Goal: Check status: Check status

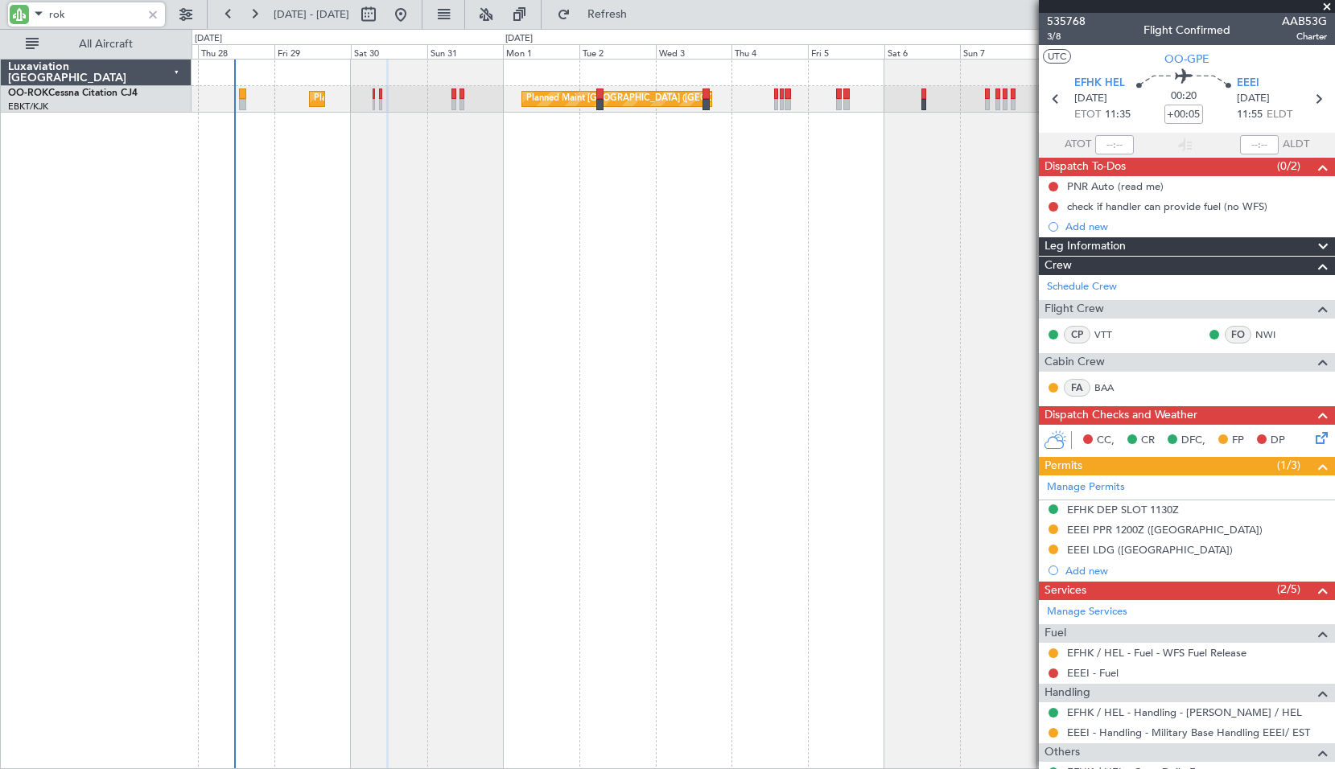
click at [597, 254] on div "Planned Maint Kortrijk-[GEOGRAPHIC_DATA] Planned Maint [GEOGRAPHIC_DATA] ([GEOG…" at bounding box center [764, 414] width 1144 height 711
click at [1323, 3] on span at bounding box center [1327, 7] width 16 height 14
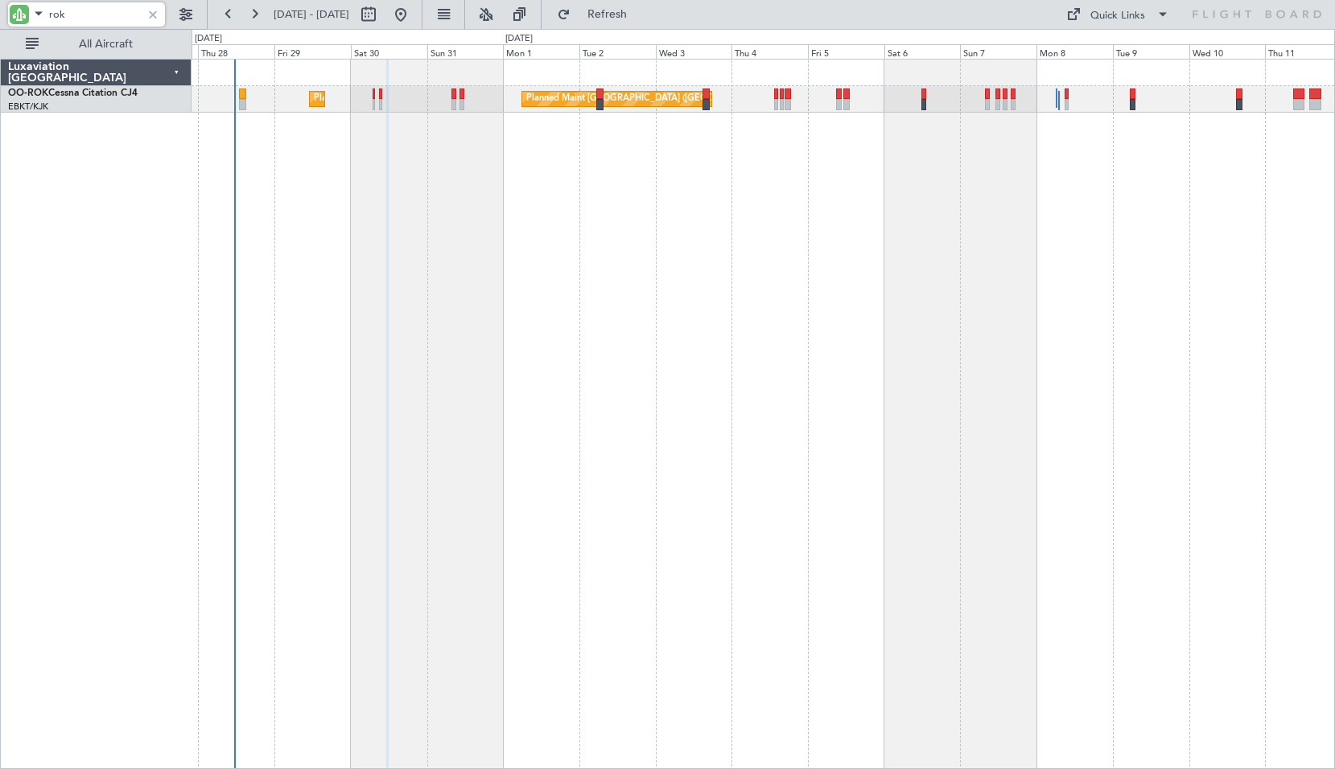
type input "0"
click at [116, 9] on input "rok" at bounding box center [95, 14] width 93 height 24
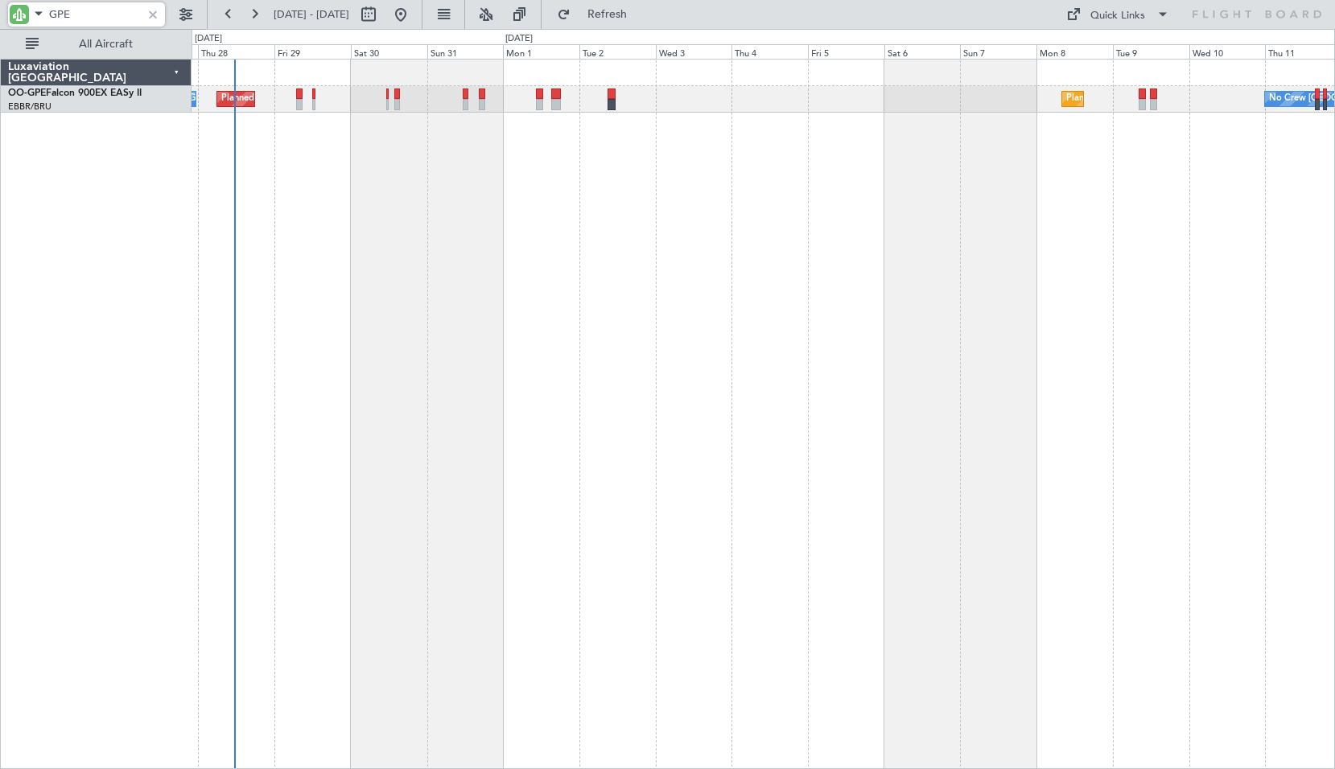
type input "GPE"
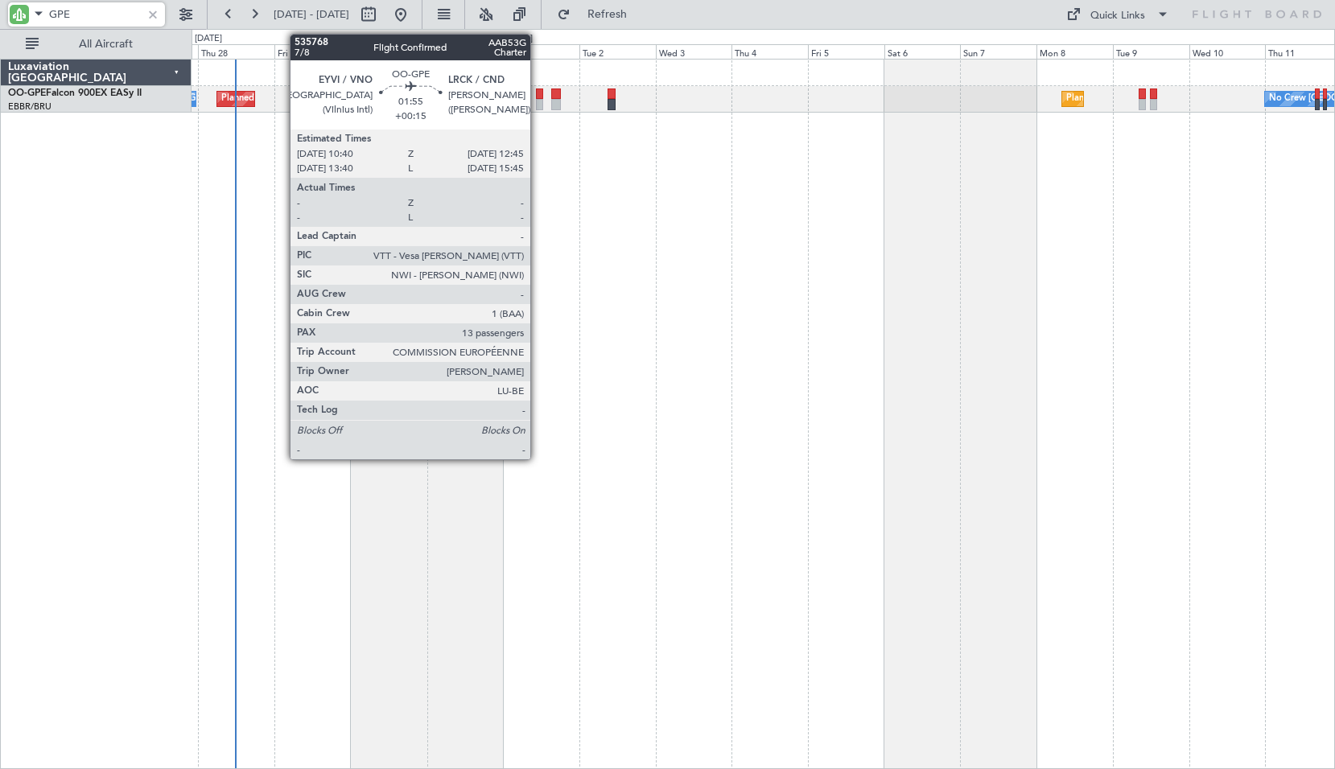
click at [538, 101] on div at bounding box center [539, 104] width 7 height 11
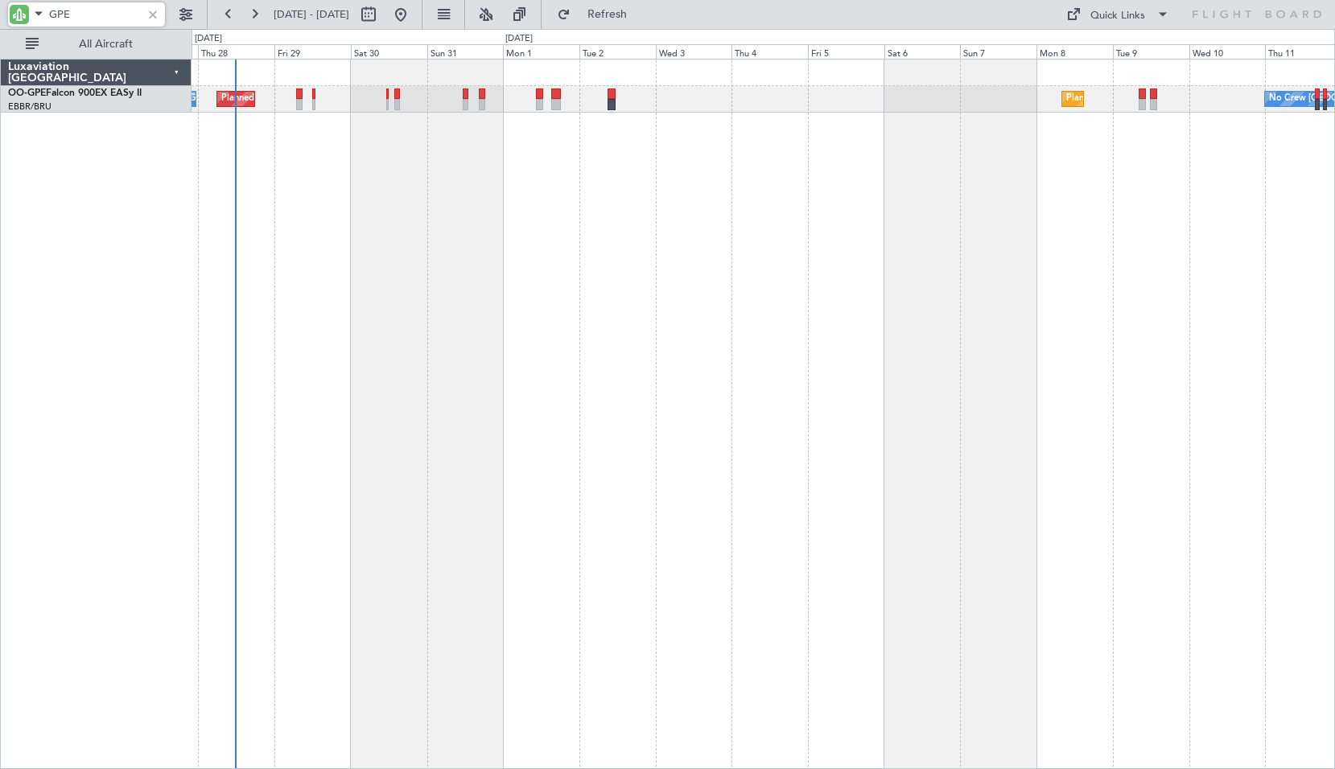
click at [553, 179] on div "No Crew [GEOGRAPHIC_DATA] ([GEOGRAPHIC_DATA] National) Planned Maint [GEOGRAPHI…" at bounding box center [764, 414] width 1144 height 711
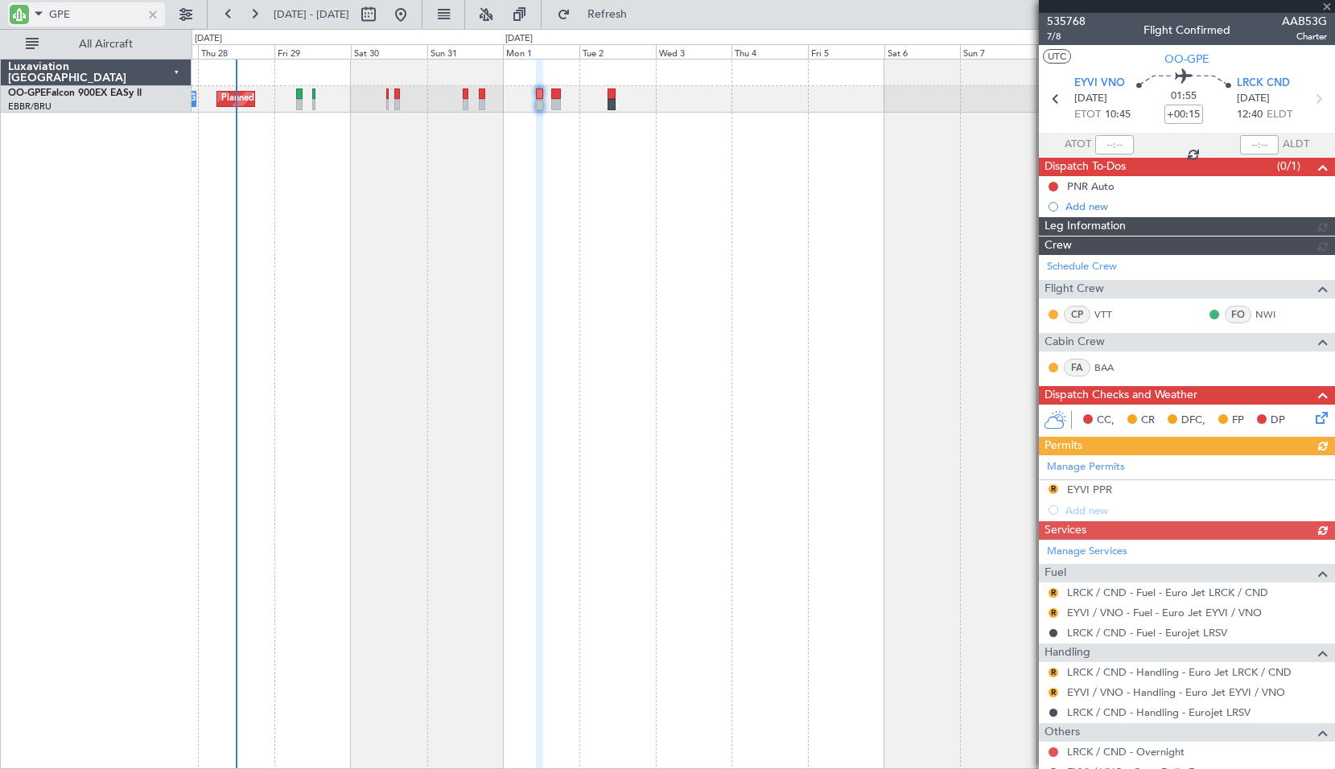
click at [148, 12] on div at bounding box center [153, 15] width 18 height 18
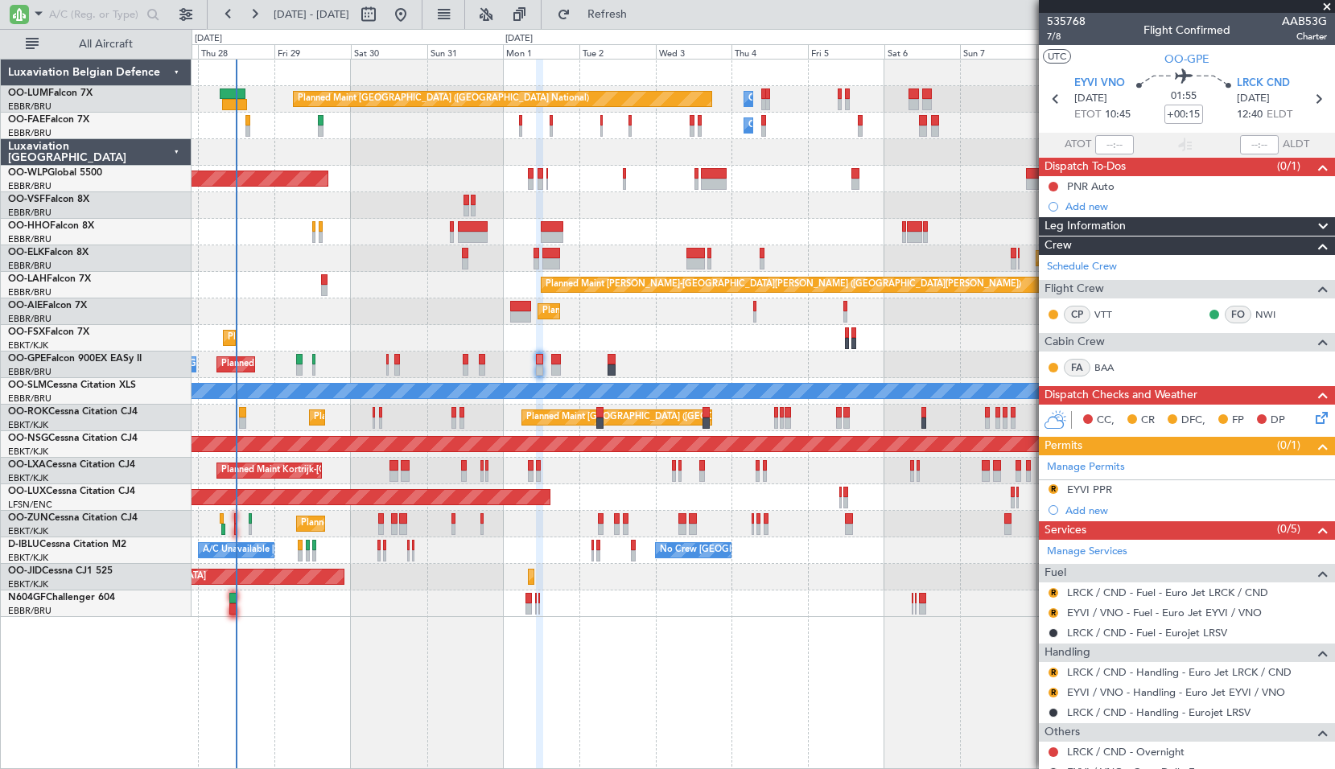
click at [1327, 6] on span at bounding box center [1327, 7] width 16 height 14
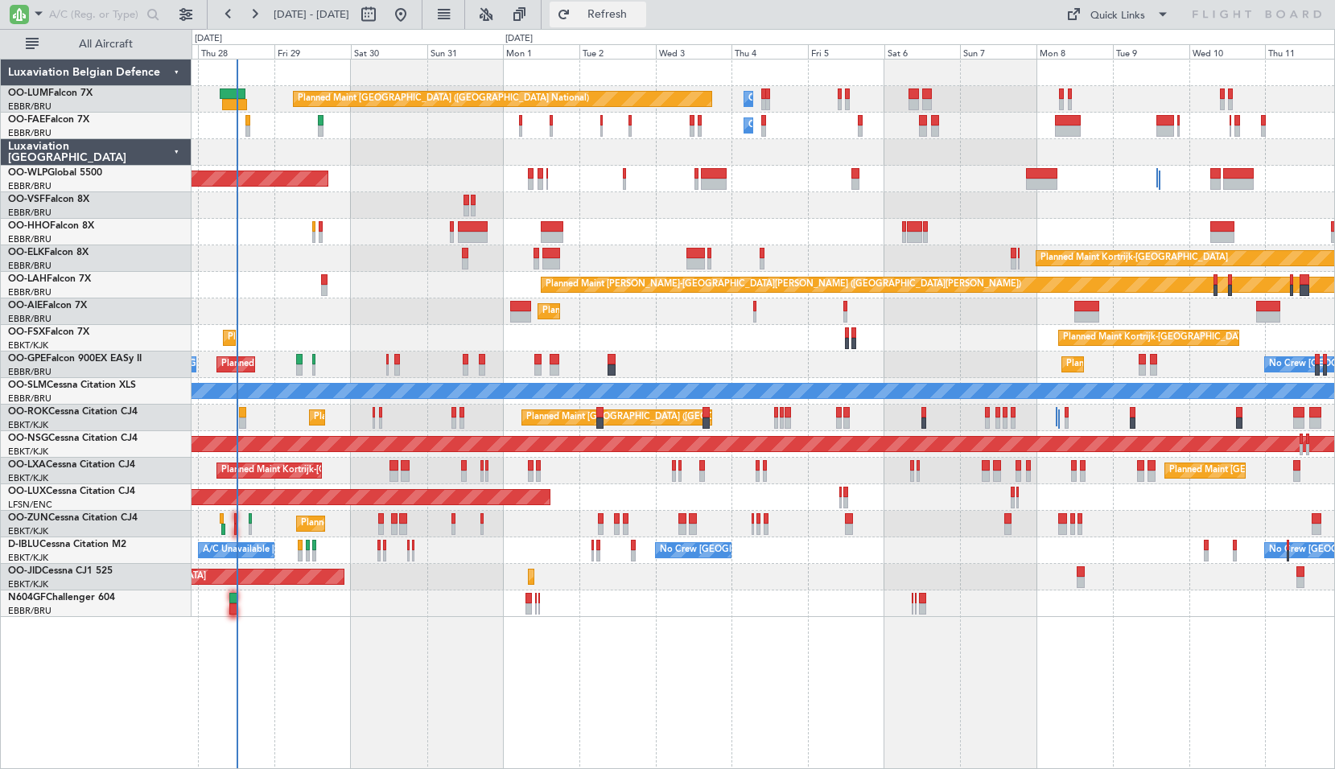
click at [641, 10] on span "Refresh" at bounding box center [608, 14] width 68 height 11
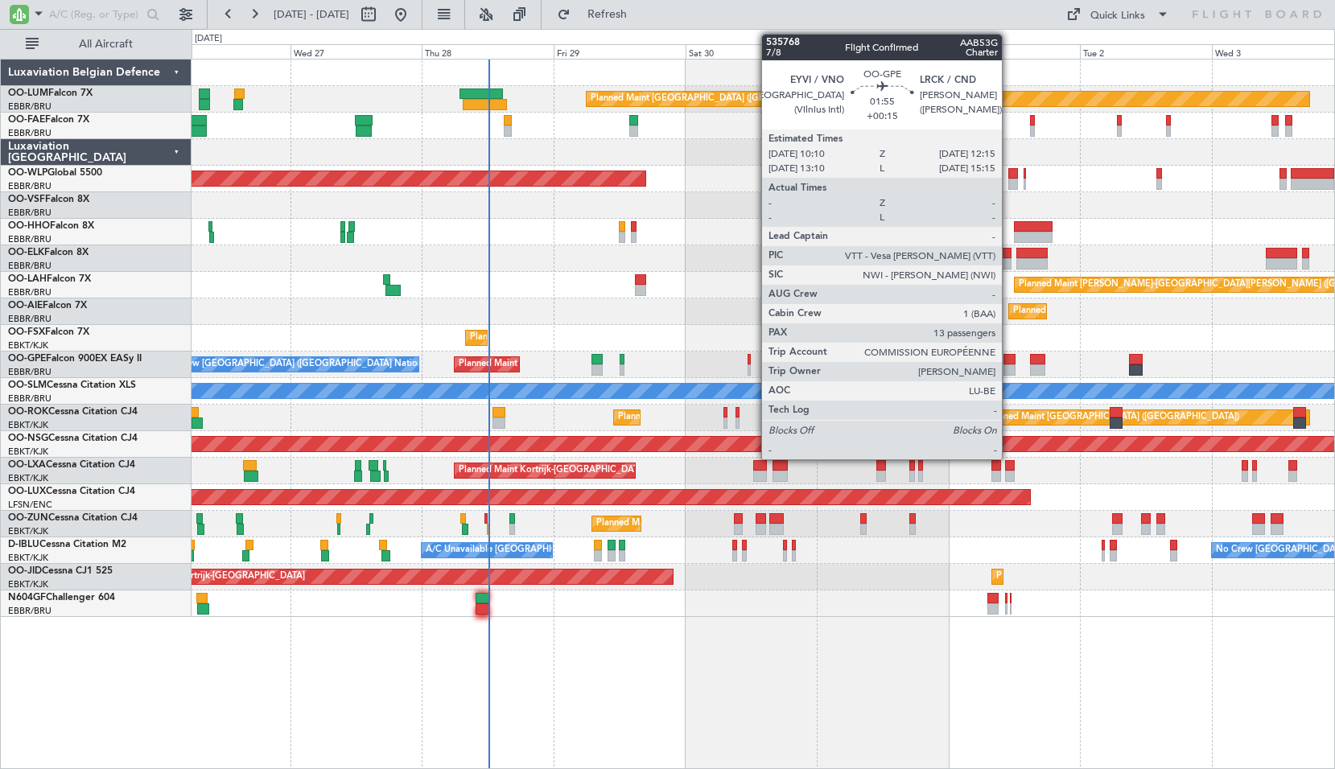
click at [1009, 362] on div at bounding box center [1010, 359] width 12 height 11
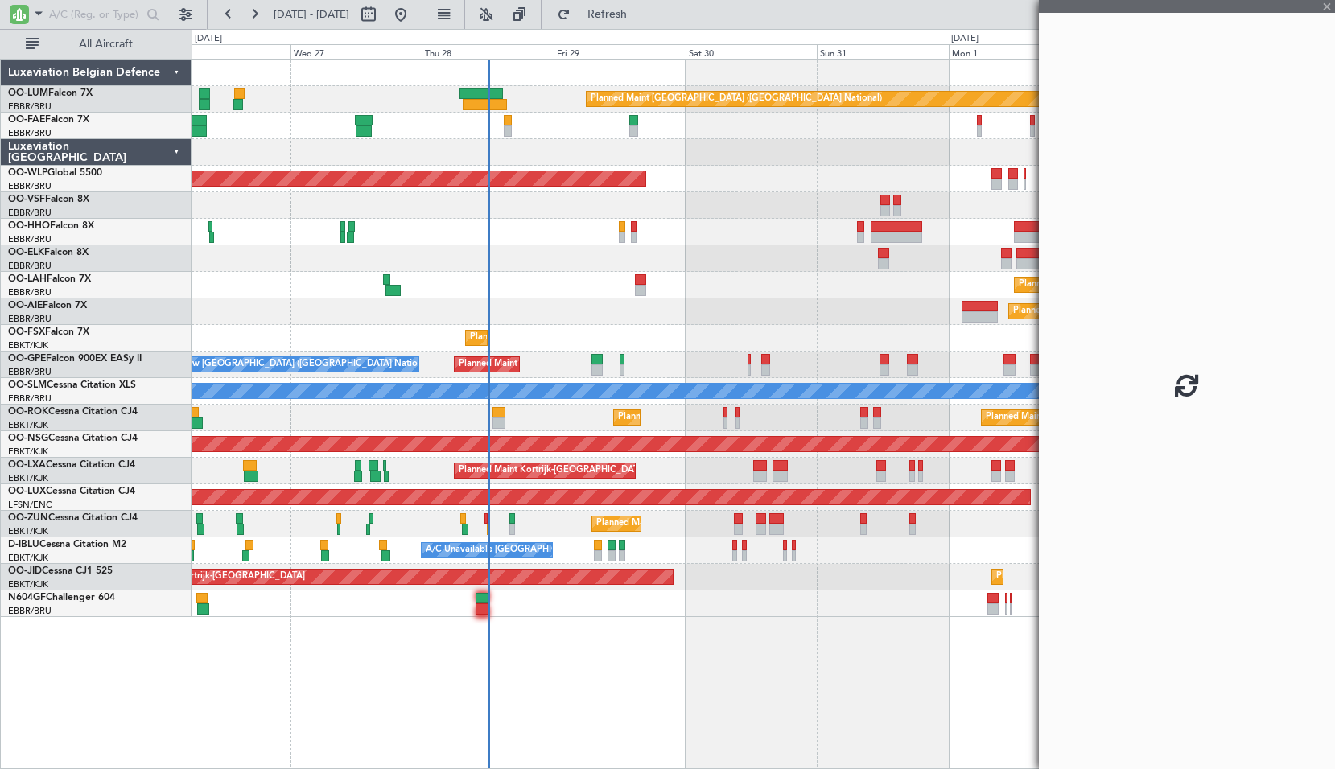
click at [754, 674] on div "Planned Maint [GEOGRAPHIC_DATA] ([GEOGRAPHIC_DATA] National) Owner [GEOGRAPHIC_…" at bounding box center [764, 414] width 1144 height 711
